Goal: Information Seeking & Learning: Learn about a topic

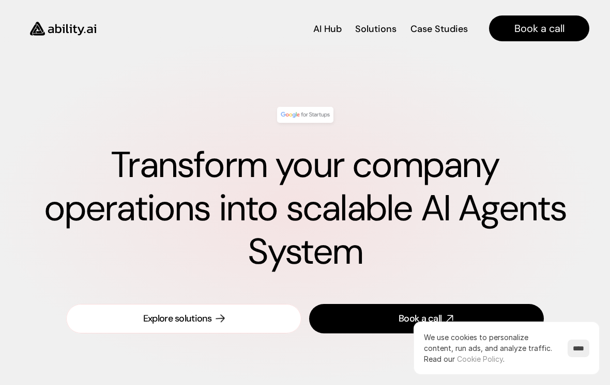
click at [148, 318] on div "Explore solutions" at bounding box center [177, 319] width 69 height 13
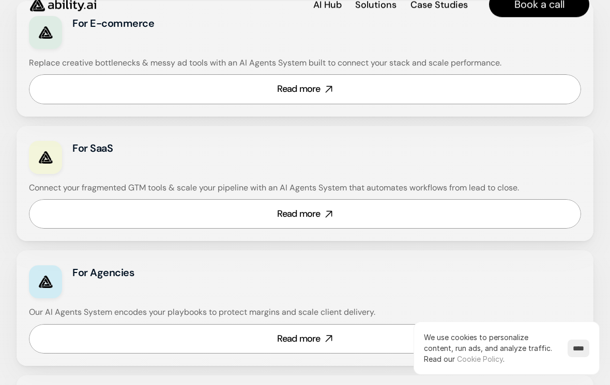
scroll to position [719, 0]
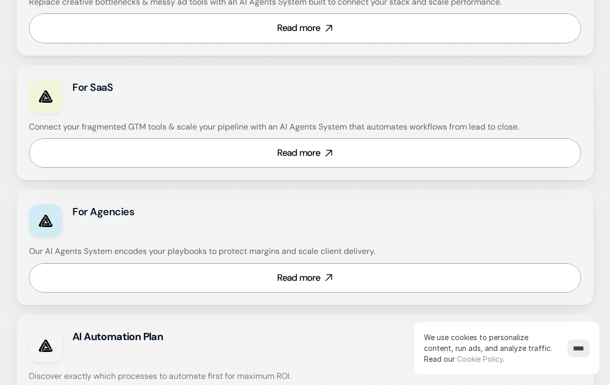
click at [133, 277] on link "Read more" at bounding box center [305, 277] width 552 height 29
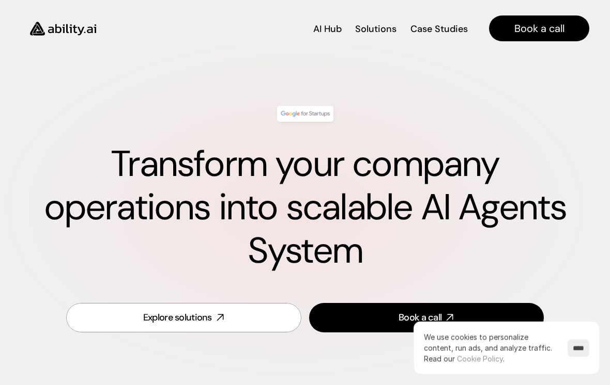
scroll to position [0, 0]
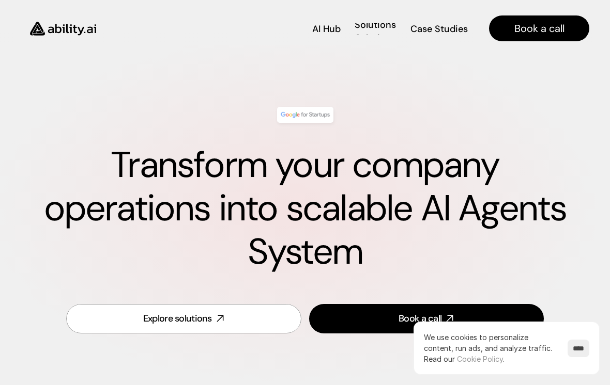
scroll to position [471, 0]
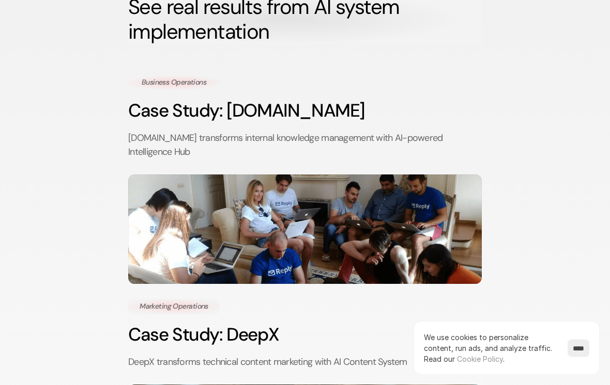
scroll to position [102, 0]
click at [145, 241] on img at bounding box center [304, 229] width 353 height 110
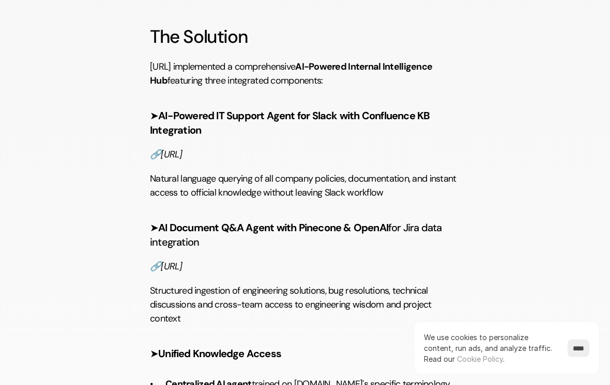
scroll to position [1287, 0]
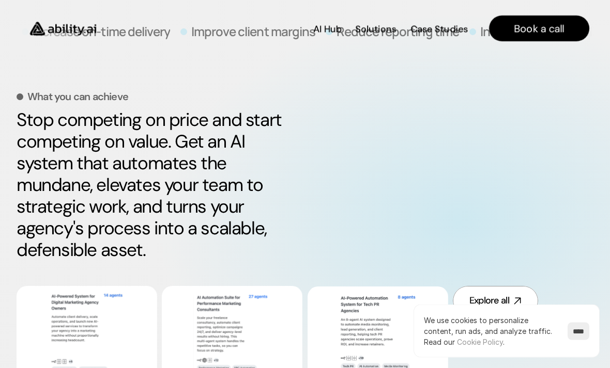
scroll to position [328, 0]
